Goal: Navigation & Orientation: Understand site structure

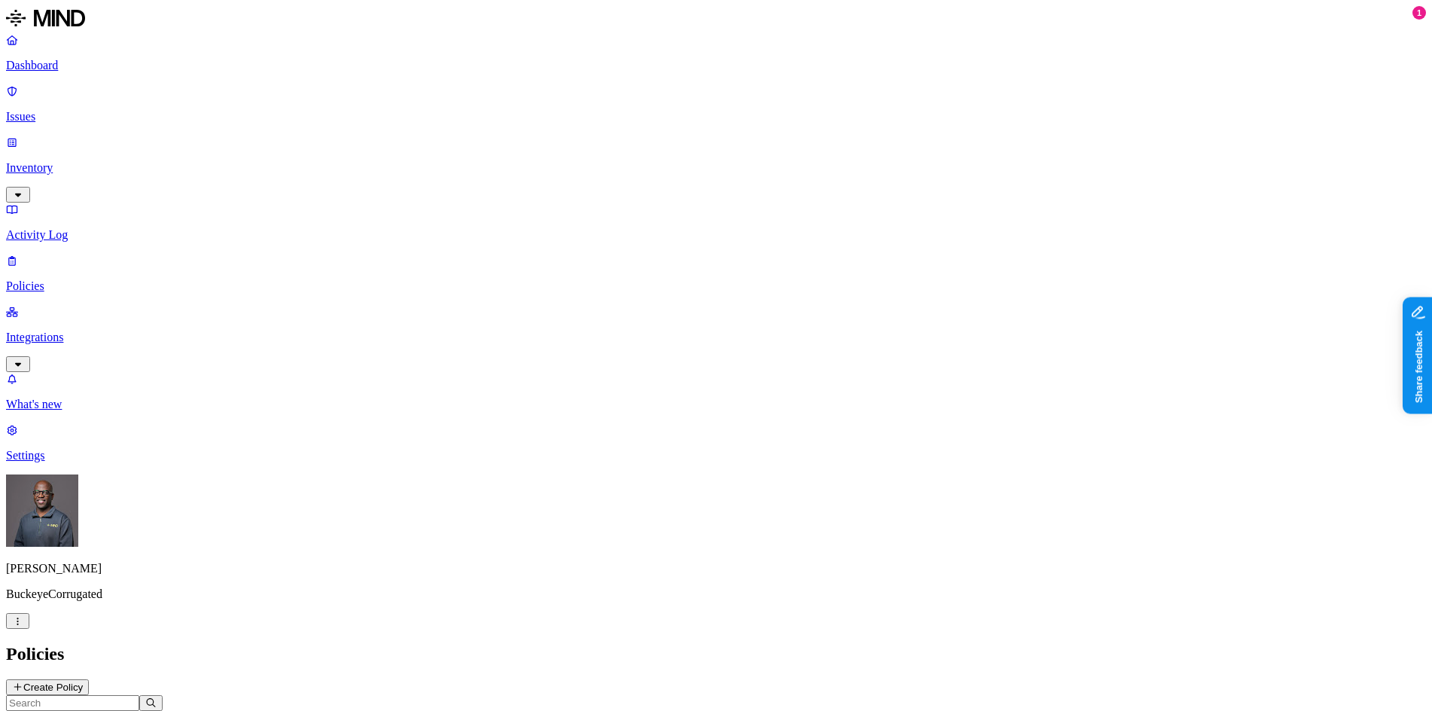
click at [70, 279] on p "Policies" at bounding box center [716, 286] width 1420 height 14
click at [75, 331] on p "Integrations" at bounding box center [716, 338] width 1420 height 14
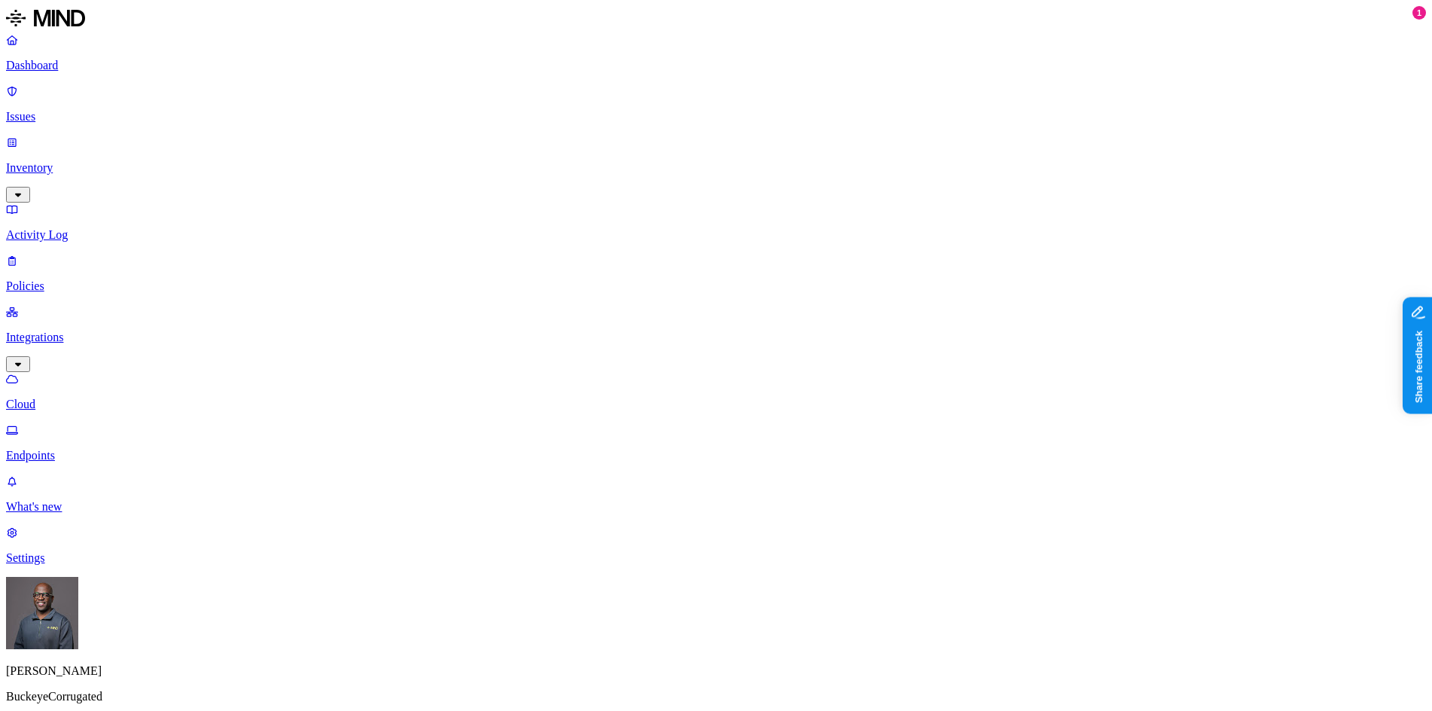
click at [107, 449] on p "Endpoints" at bounding box center [716, 456] width 1420 height 14
